Goal: Task Accomplishment & Management: Use online tool/utility

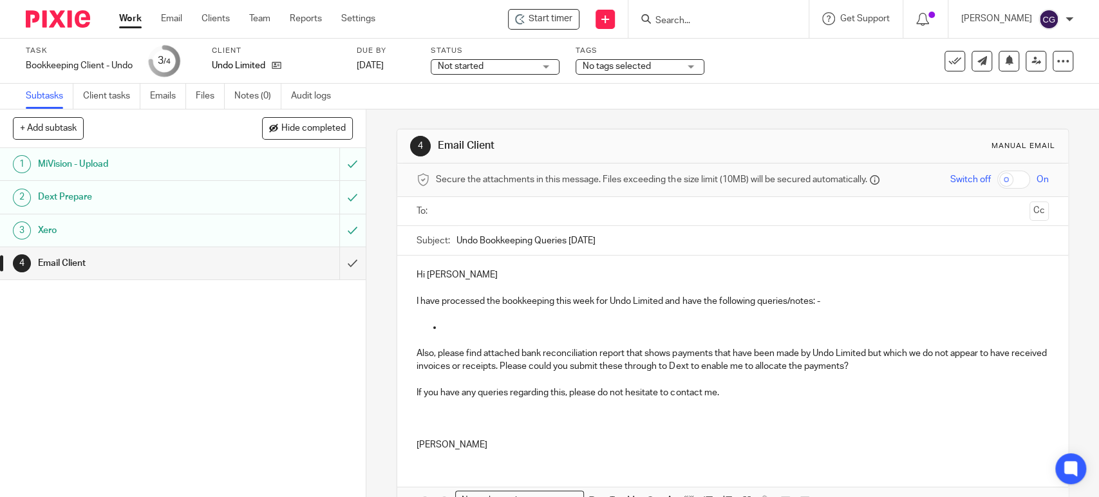
click at [487, 215] on input "text" at bounding box center [731, 211] width 583 height 15
type input "georg"
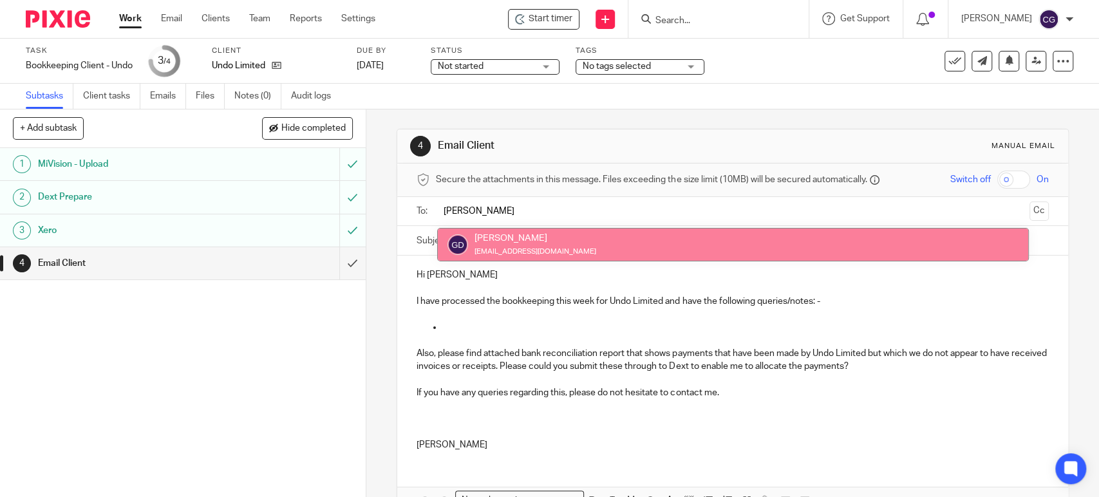
type input "georg"
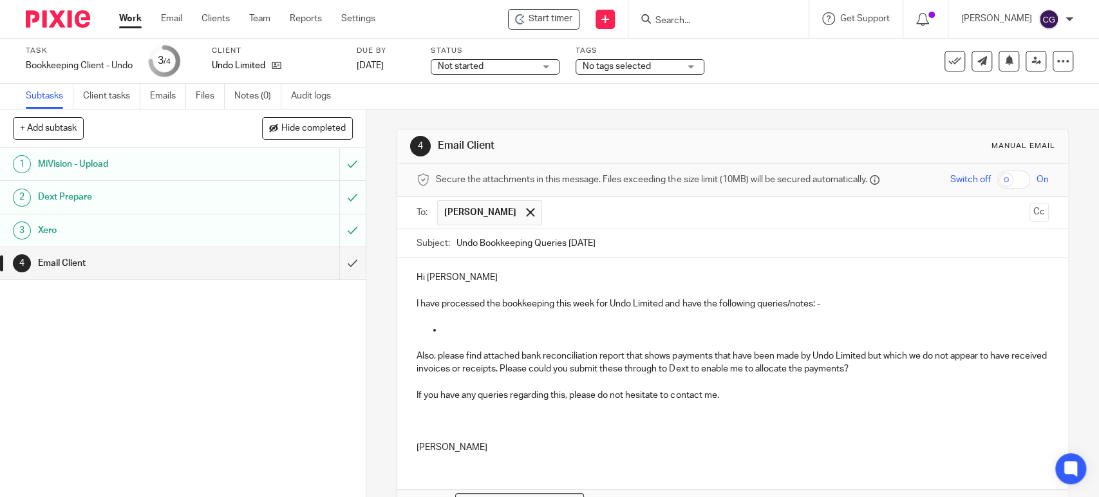
click at [602, 210] on input "text" at bounding box center [786, 212] width 476 height 25
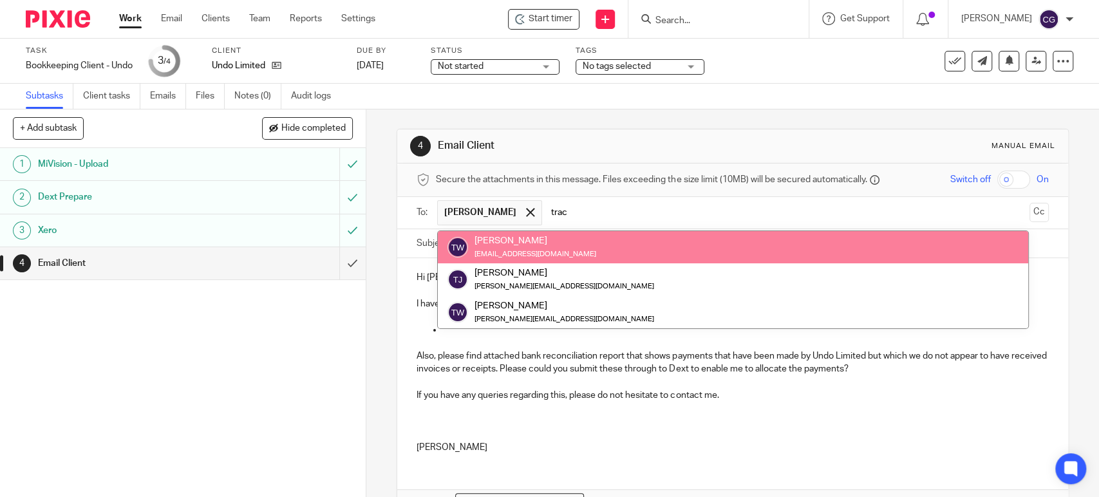
type input "trac"
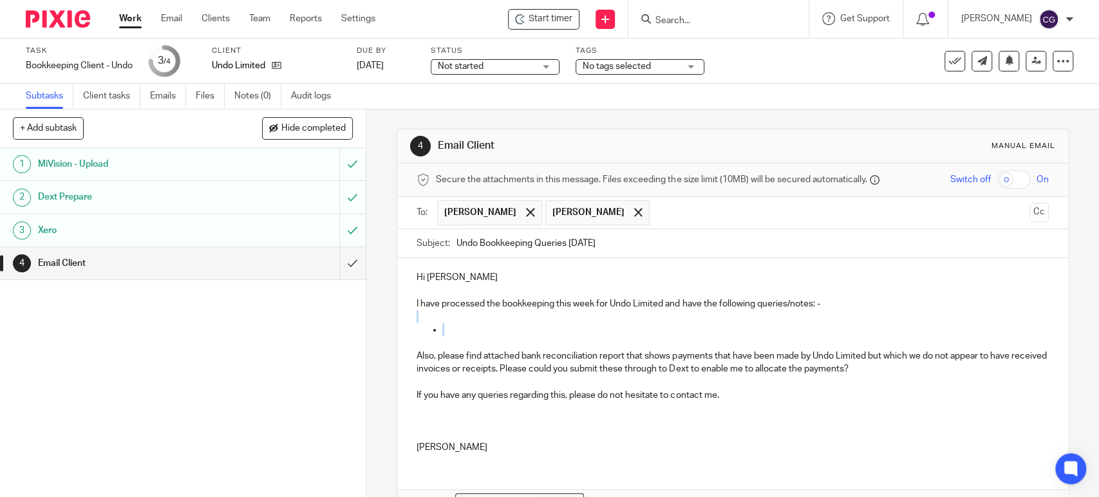
drag, startPoint x: 482, startPoint y: 333, endPoint x: 687, endPoint y: 317, distance: 205.3
click at [687, 317] on div "Hi Georgiana, Tracy I have processed the bookkeeping this week for Undo Limited…" at bounding box center [732, 360] width 670 height 205
drag, startPoint x: 452, startPoint y: 339, endPoint x: 658, endPoint y: 308, distance: 209.0
click at [658, 308] on div "Hi Georgiana, Tracy I have processed the bookkeeping this week for Undo Limited…" at bounding box center [732, 360] width 670 height 205
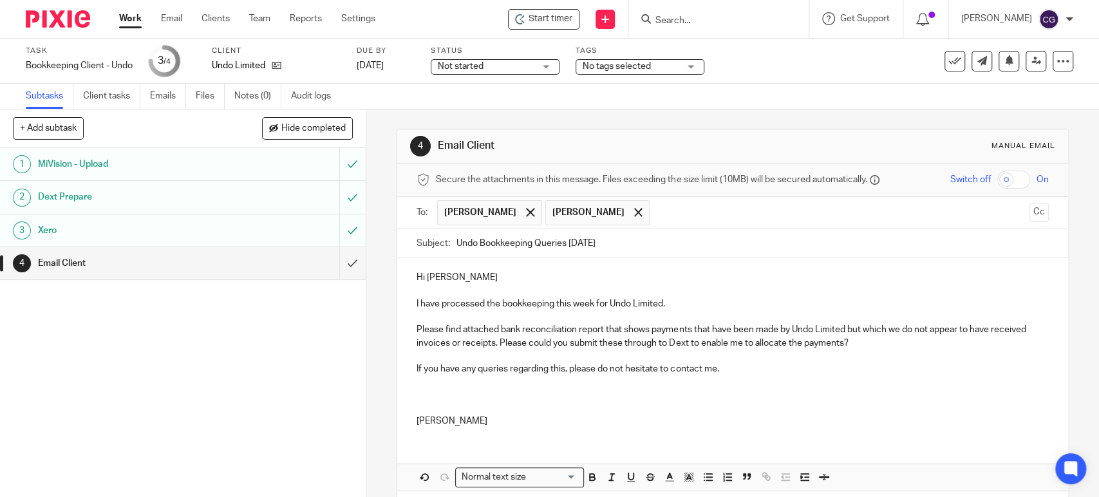
click at [459, 330] on p "Please find attached bank reconciliation report that shows payments that have b…" at bounding box center [731, 336] width 631 height 26
click at [496, 330] on p "Please find attached bank reconciliation report that shows payments that have b…" at bounding box center [731, 336] width 631 height 26
click at [627, 325] on p "Please find attached the bank reconciliation report that shows payments that ha…" at bounding box center [731, 336] width 631 height 26
click at [460, 433] on div "Hi Georgiana, Tracy I have processed the bookkeeping this week for Undo Limited…" at bounding box center [732, 347] width 670 height 179
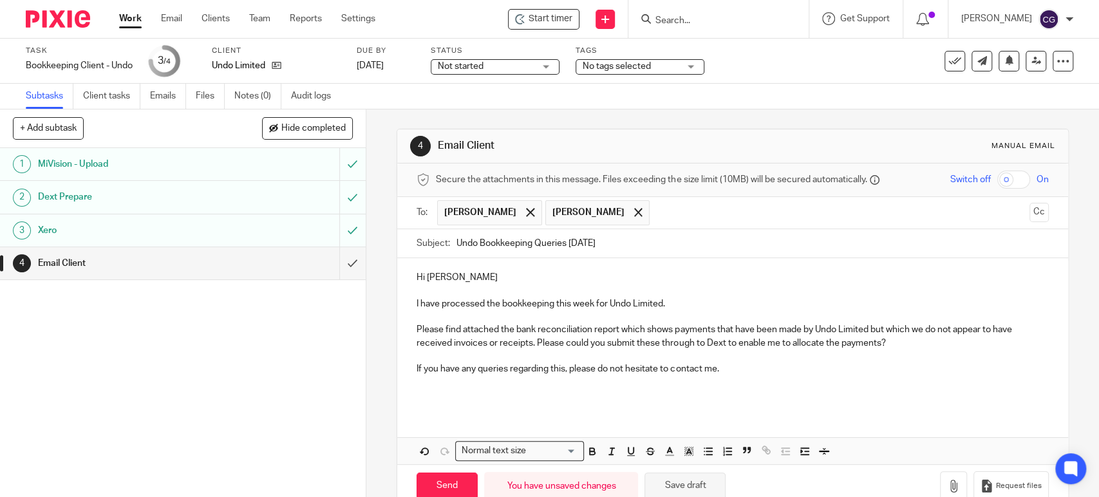
click at [672, 491] on button "Save draft" at bounding box center [684, 486] width 81 height 28
click at [947, 483] on icon "button" at bounding box center [953, 485] width 13 height 13
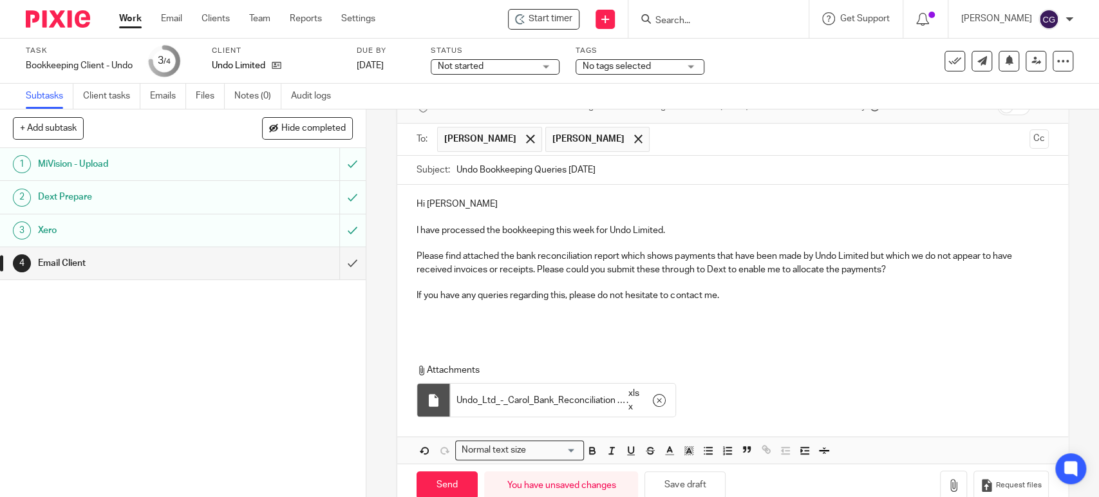
scroll to position [102, 0]
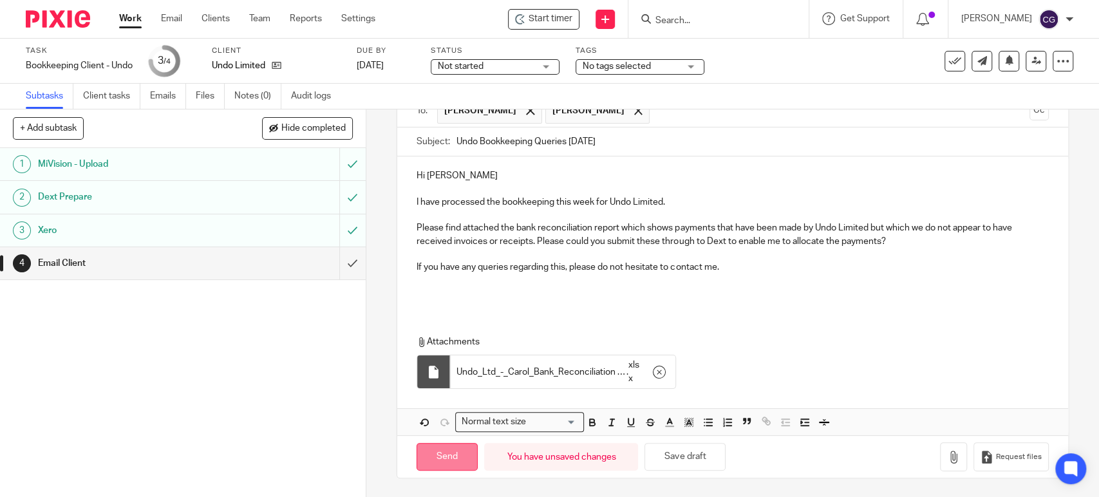
click at [456, 462] on input "Send" at bounding box center [446, 457] width 61 height 28
type input "Sent"
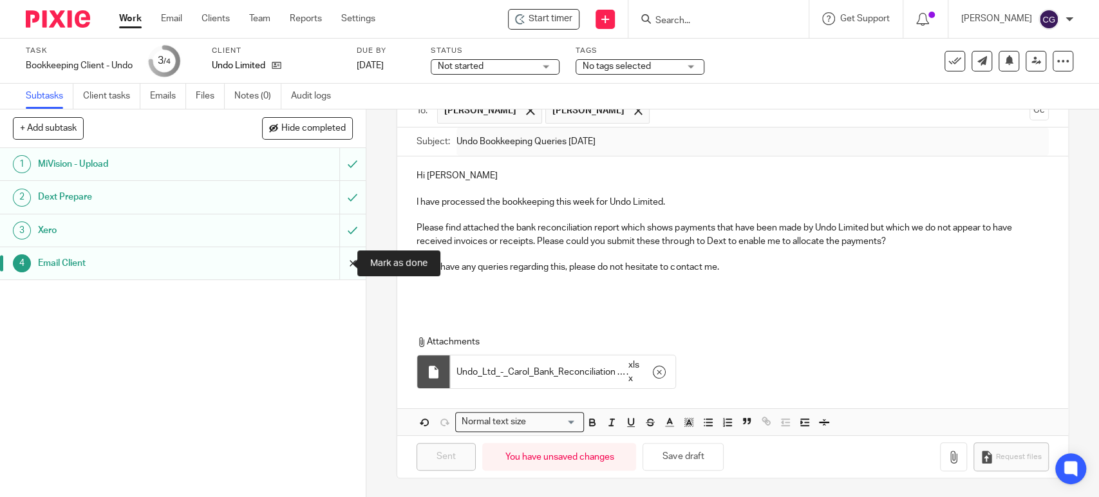
click at [337, 261] on input "submit" at bounding box center [183, 263] width 366 height 32
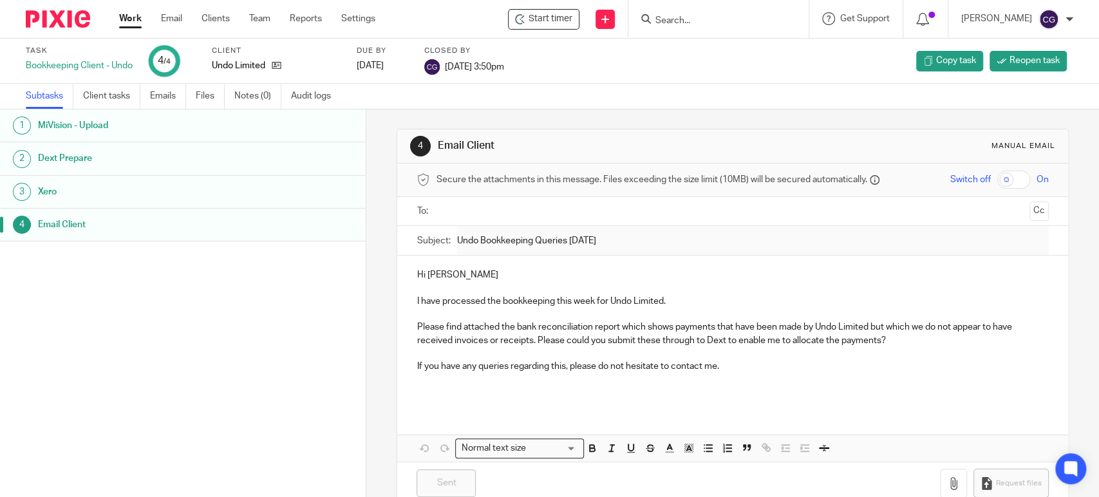
click at [127, 15] on link "Work" at bounding box center [130, 18] width 23 height 13
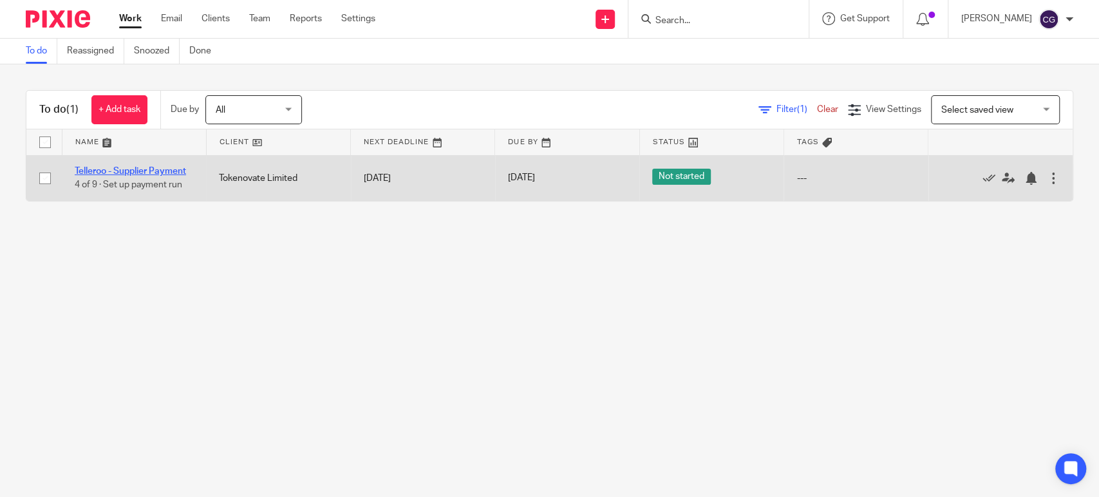
click at [129, 170] on link "Telleroo - Supplier Payment" at bounding box center [130, 171] width 111 height 9
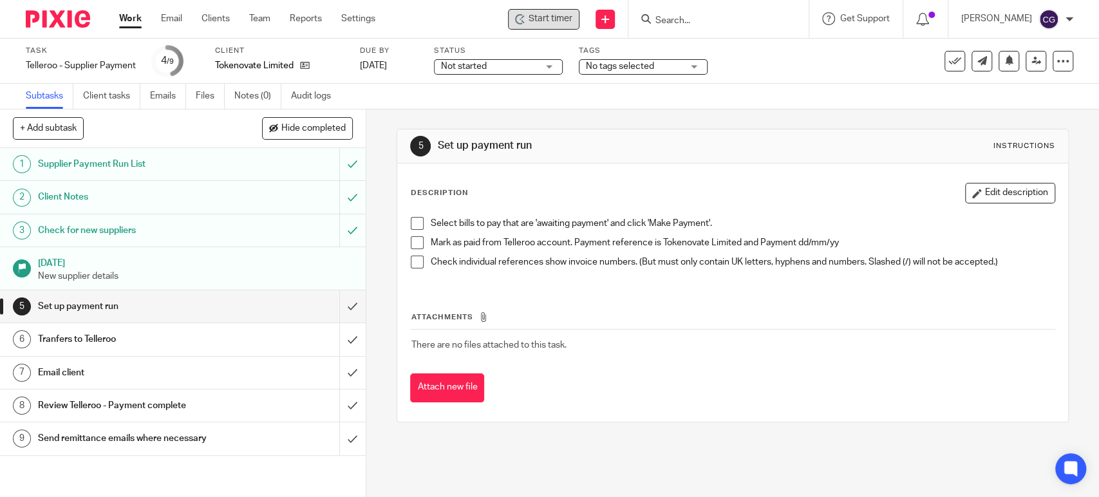
click at [547, 14] on span "Start timer" at bounding box center [550, 19] width 44 height 14
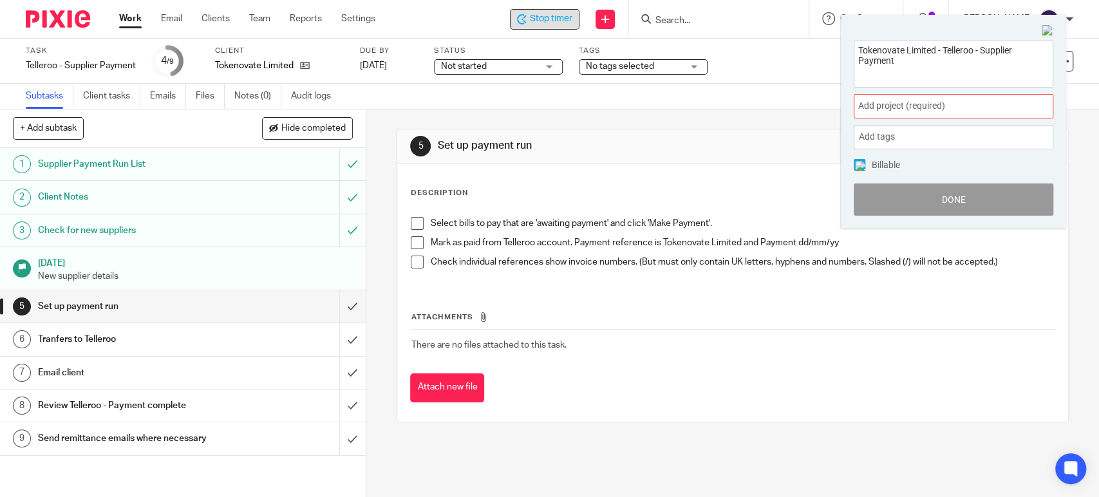
click at [929, 105] on span "Add project (required) :" at bounding box center [939, 106] width 162 height 14
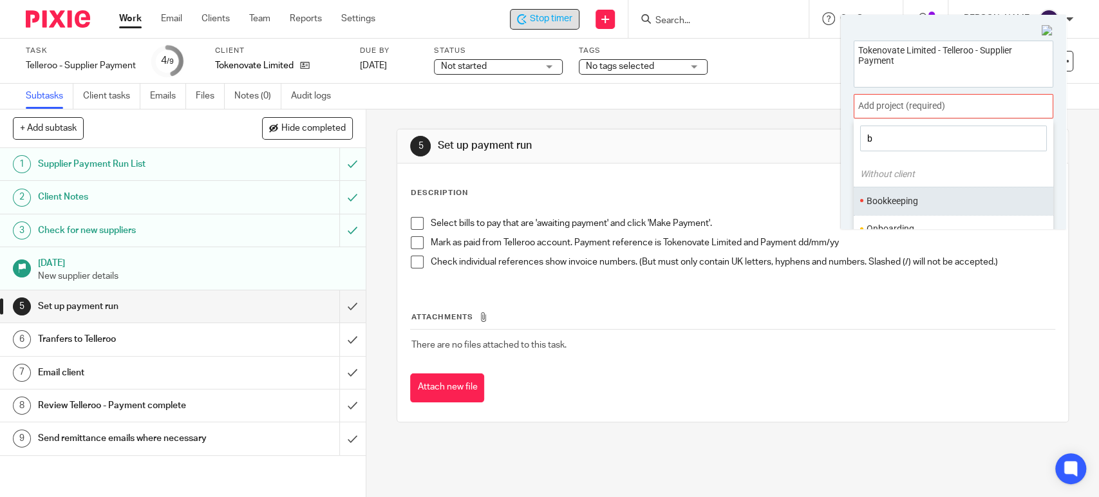
type input "b"
click at [894, 196] on li "Bookkeeping" at bounding box center [950, 201] width 168 height 14
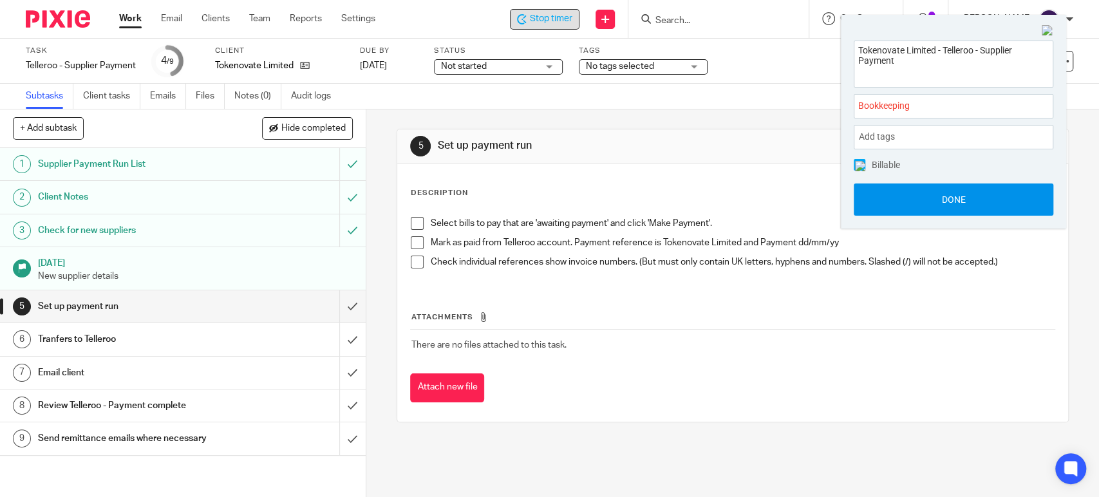
click at [960, 198] on button "Done" at bounding box center [953, 199] width 200 height 32
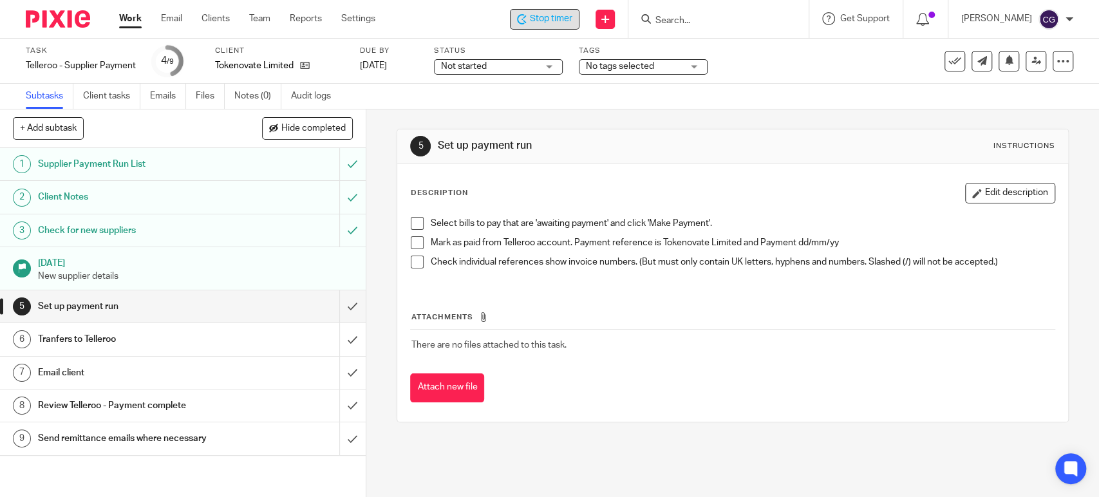
click at [411, 221] on span at bounding box center [417, 223] width 13 height 13
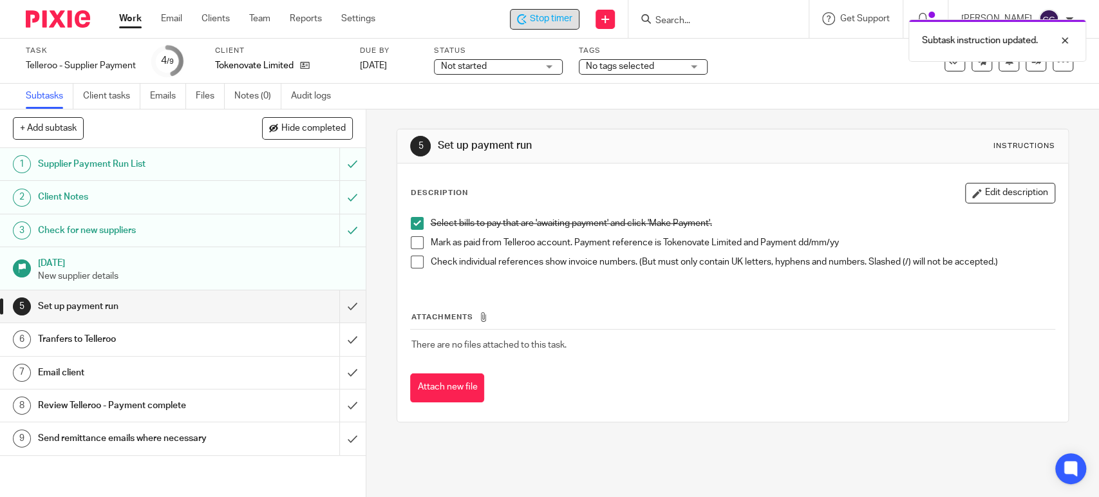
click at [412, 243] on span at bounding box center [417, 242] width 13 height 13
click at [411, 262] on span at bounding box center [417, 262] width 13 height 13
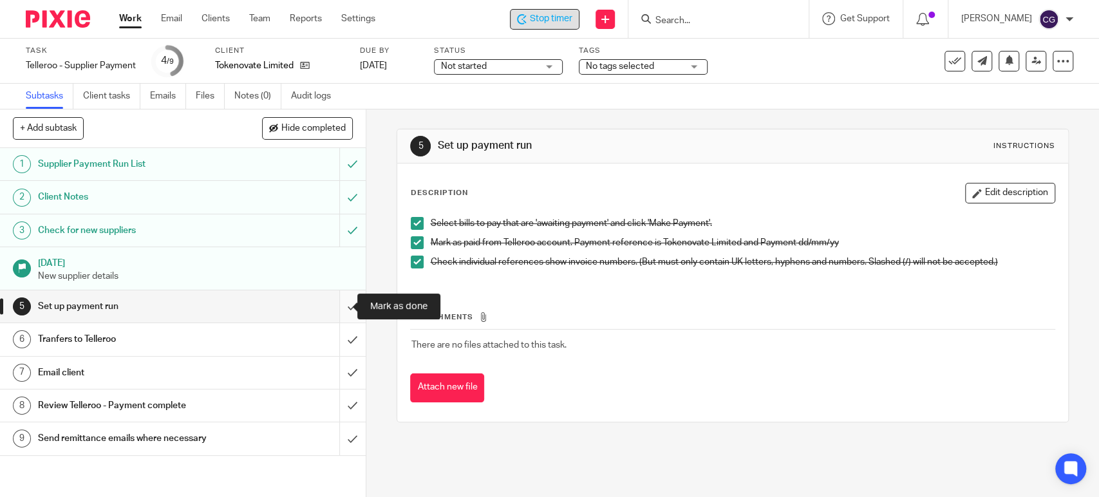
click at [338, 313] on input "submit" at bounding box center [183, 306] width 366 height 32
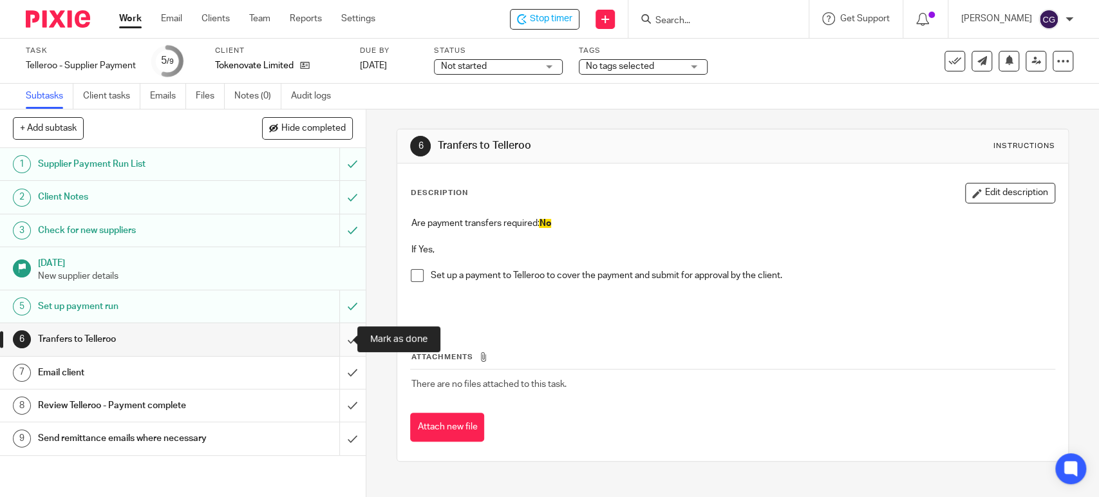
click at [342, 333] on input "submit" at bounding box center [183, 339] width 366 height 32
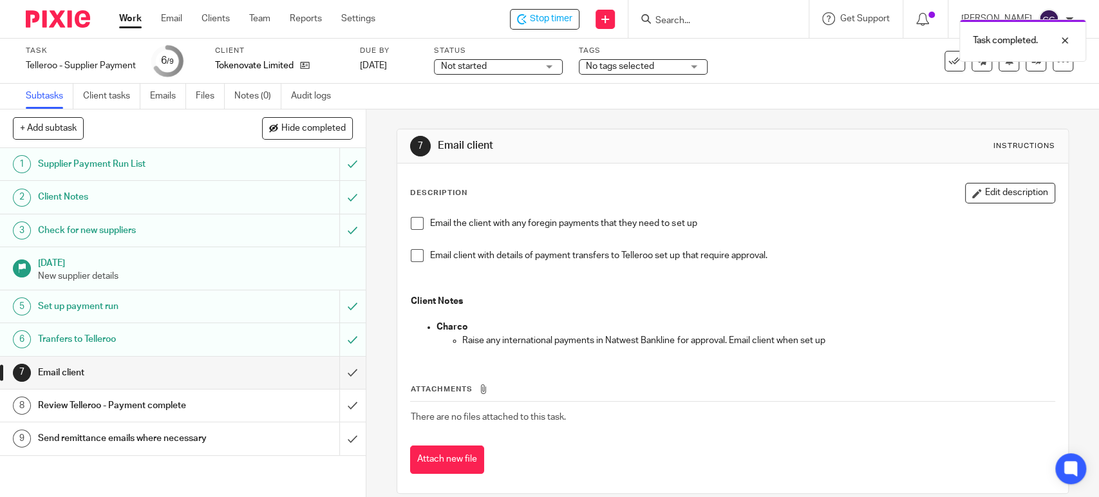
click at [413, 219] on span at bounding box center [417, 223] width 13 height 13
click at [339, 373] on input "submit" at bounding box center [183, 373] width 366 height 32
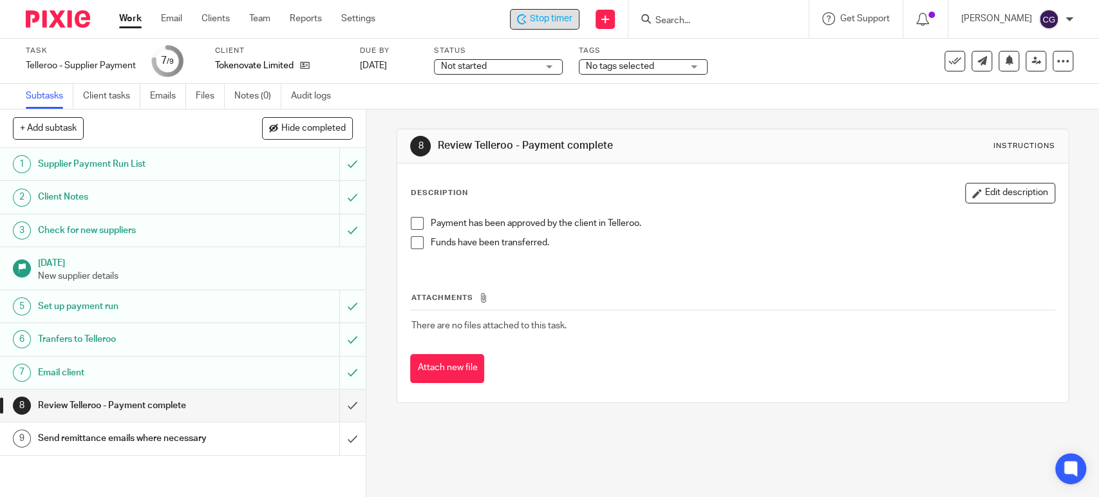
click at [553, 14] on span "Stop timer" at bounding box center [551, 19] width 42 height 14
click at [132, 17] on link "Work" at bounding box center [130, 18] width 23 height 13
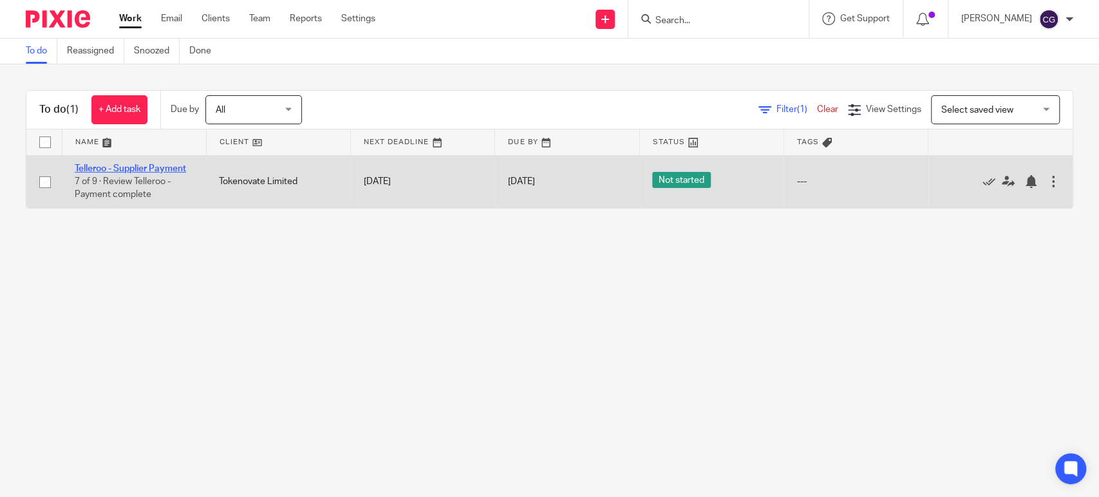
click at [124, 166] on link "Telleroo - Supplier Payment" at bounding box center [130, 168] width 111 height 9
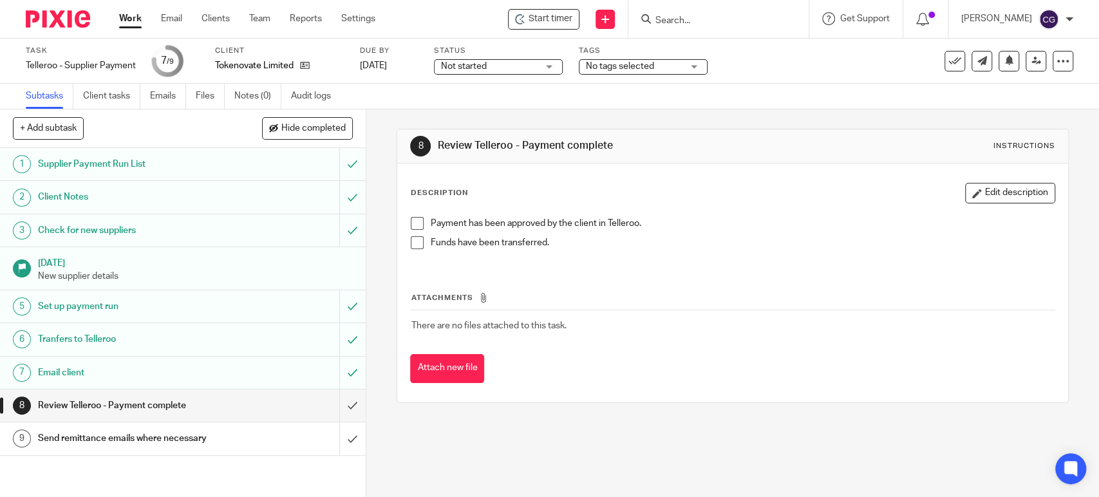
click at [411, 223] on span at bounding box center [417, 223] width 13 height 13
click at [412, 245] on span at bounding box center [417, 242] width 13 height 13
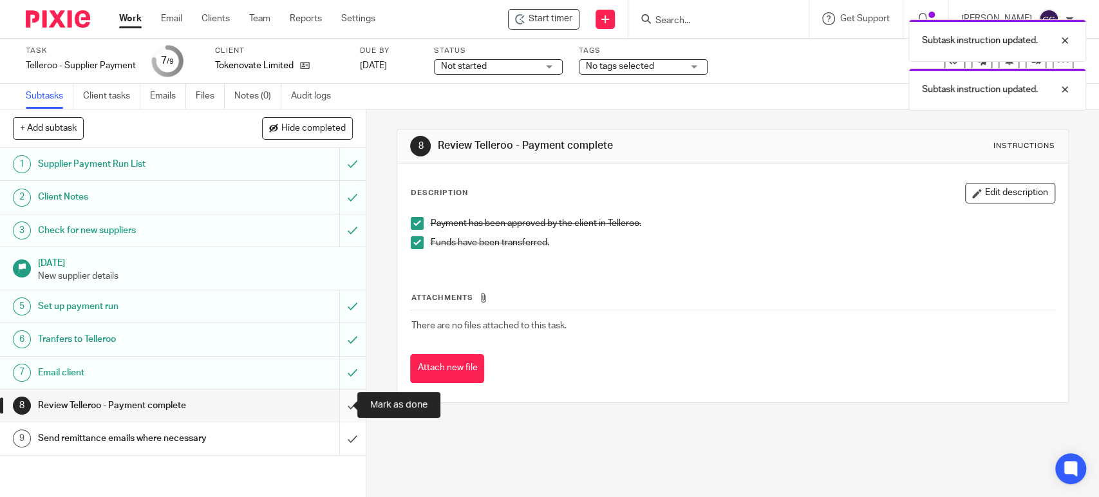
click at [344, 410] on input "submit" at bounding box center [183, 405] width 366 height 32
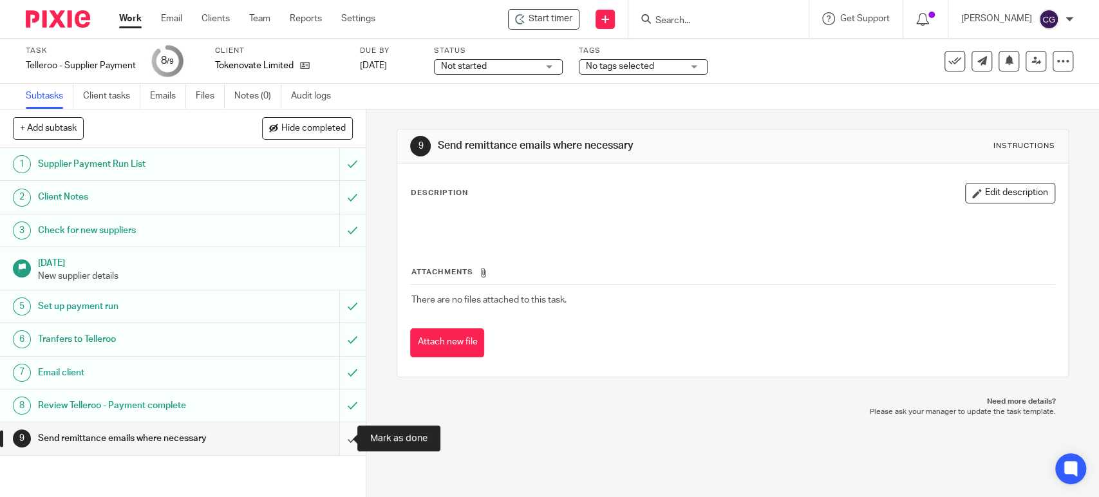
click at [335, 451] on input "submit" at bounding box center [183, 438] width 366 height 32
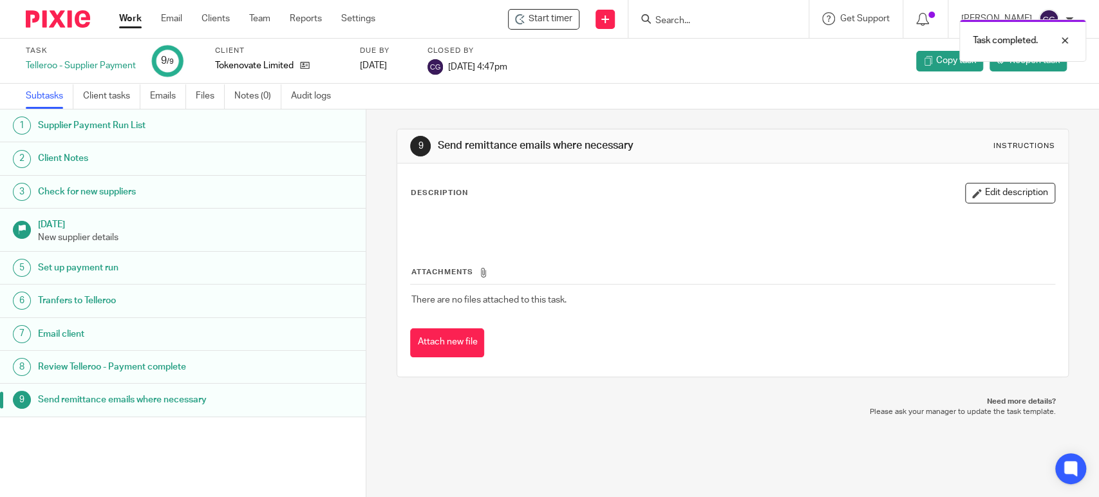
click at [122, 14] on link "Work" at bounding box center [130, 18] width 23 height 13
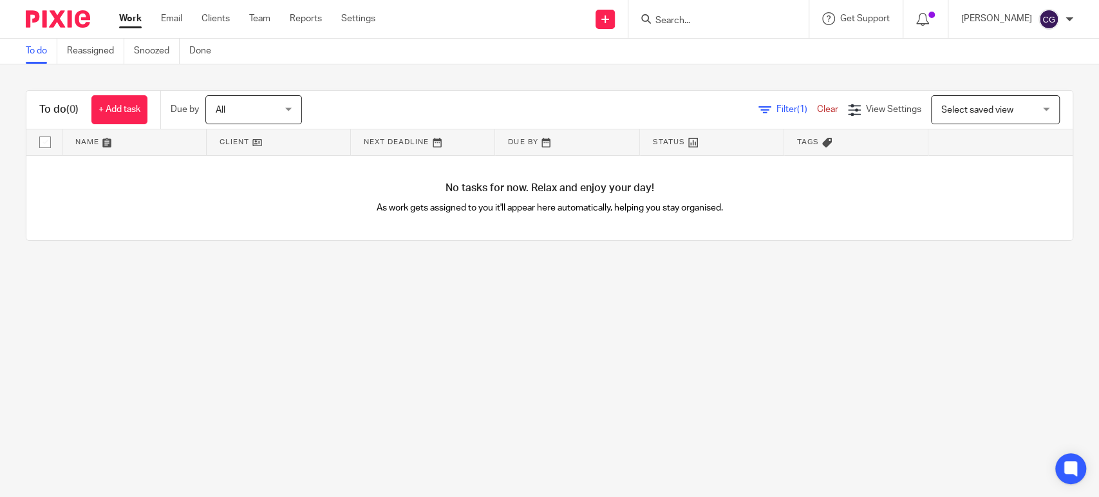
click at [717, 24] on input "Search" at bounding box center [712, 21] width 116 height 12
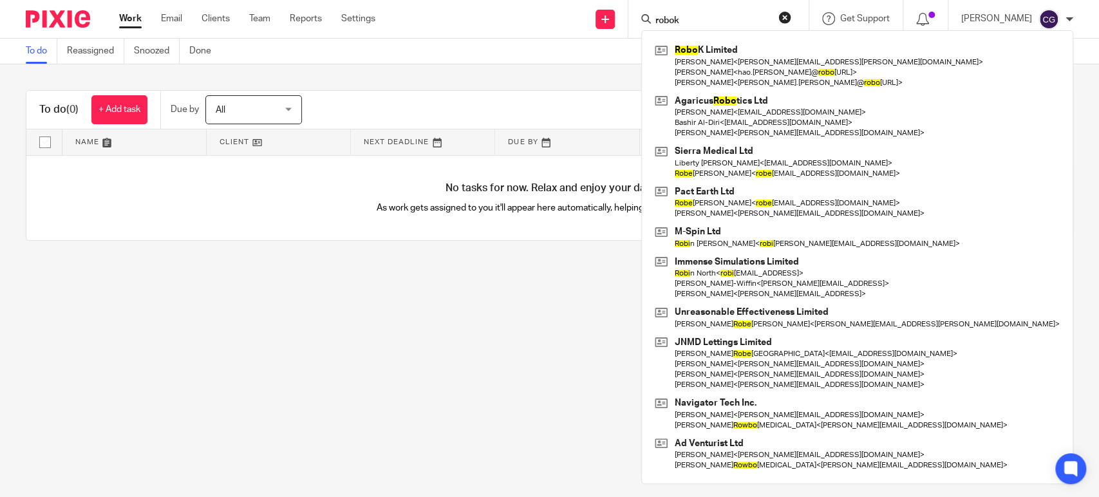
type input "robok"
click button "submit" at bounding box center [0, 0] width 0 height 0
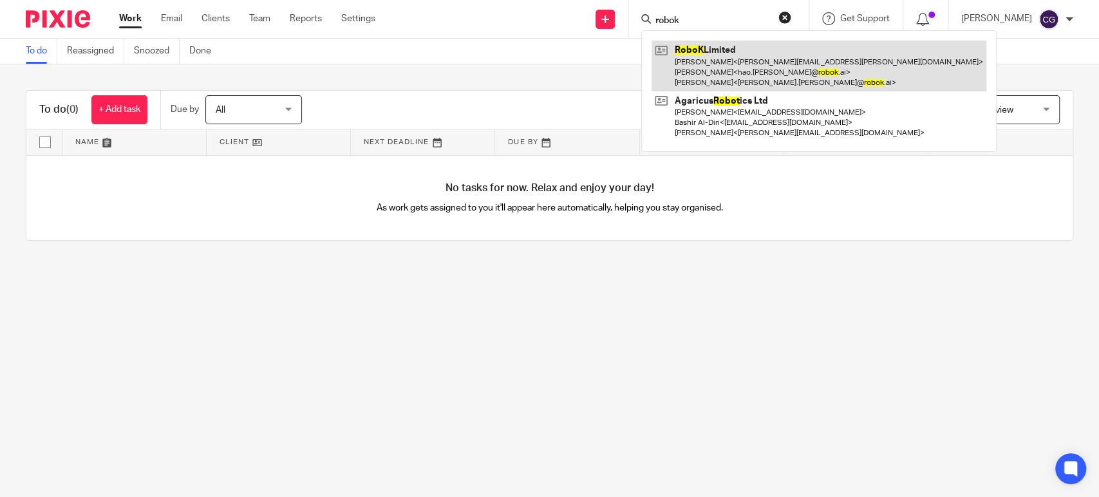
click at [745, 53] on link at bounding box center [818, 66] width 335 height 51
